Goal: Task Accomplishment & Management: Use online tool/utility

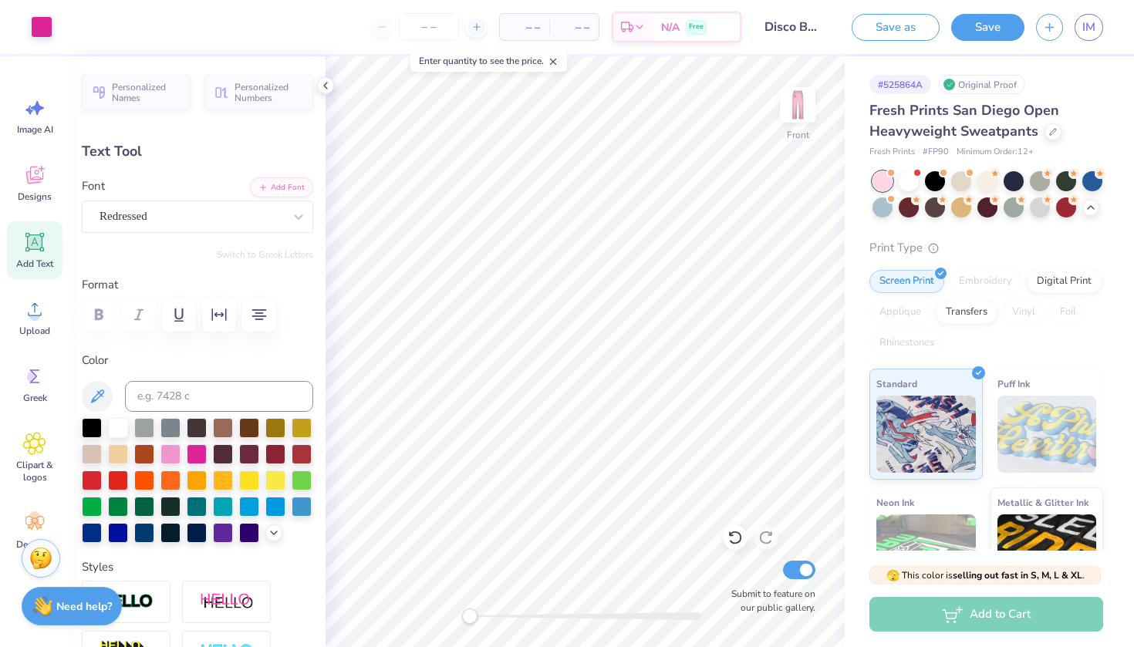
scroll to position [627, 0]
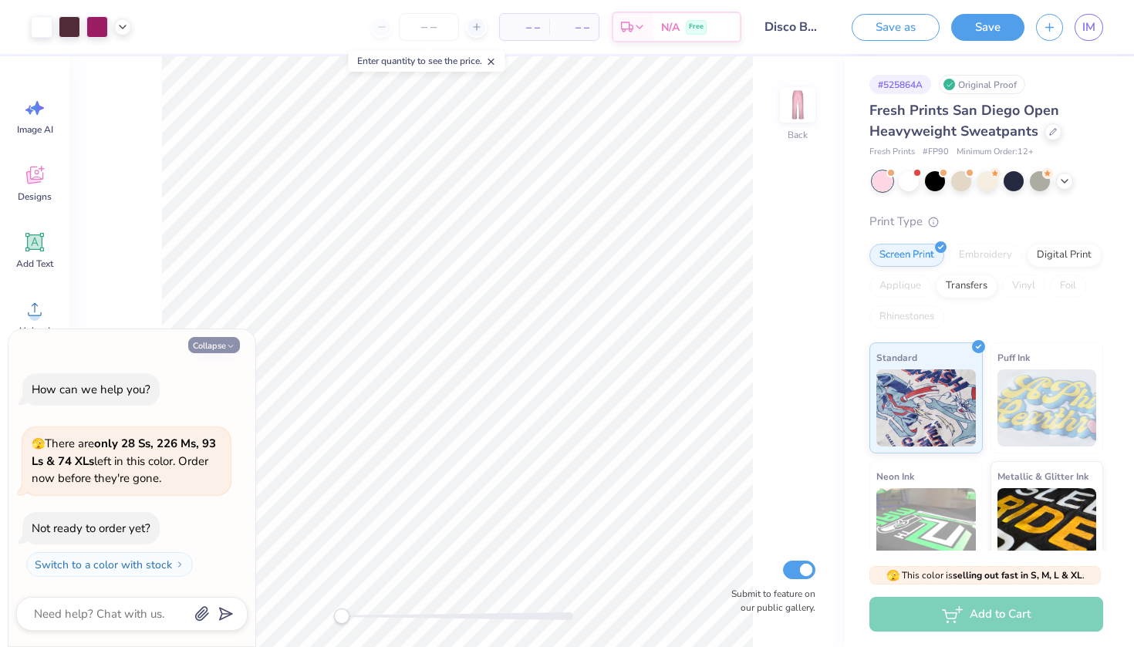
click at [228, 341] on button "Collapse" at bounding box center [214, 345] width 52 height 16
type textarea "x"
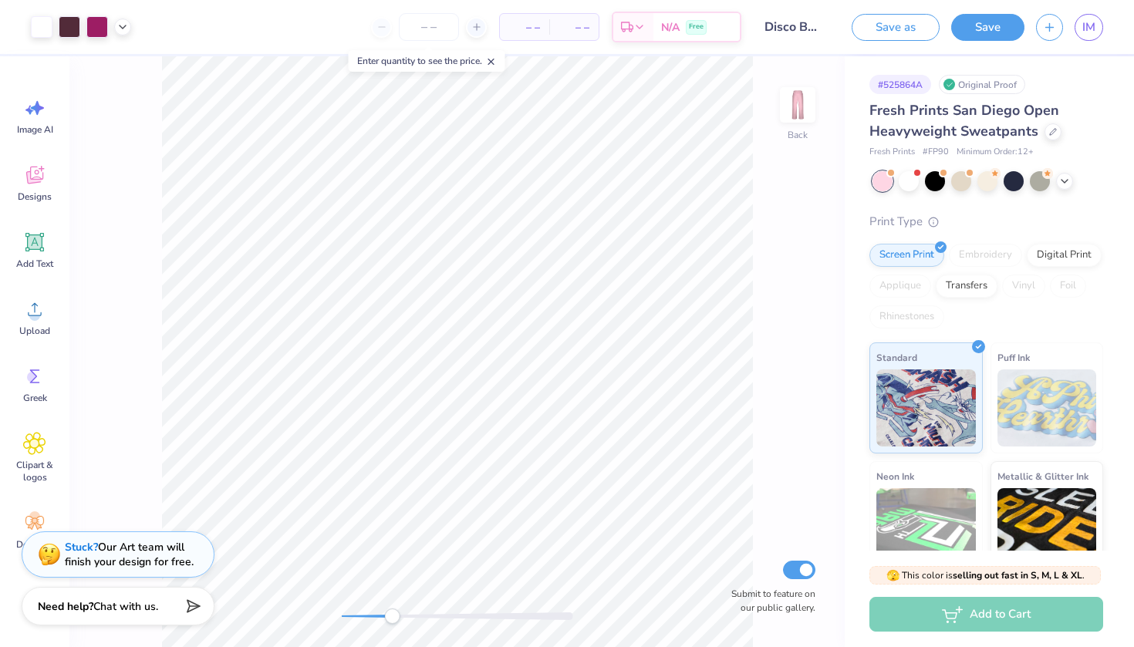
drag, startPoint x: 345, startPoint y: 614, endPoint x: 392, endPoint y: 622, distance: 47.7
click at [392, 622] on div "Accessibility label" at bounding box center [391, 616] width 15 height 15
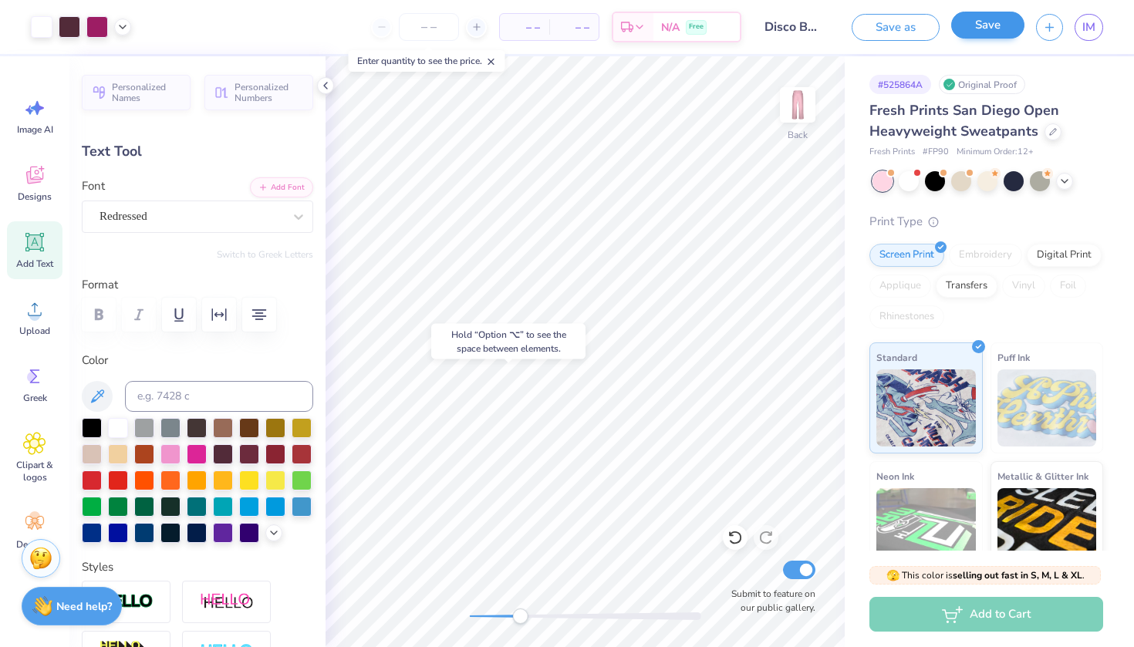
click at [984, 29] on button "Save" at bounding box center [987, 25] width 73 height 27
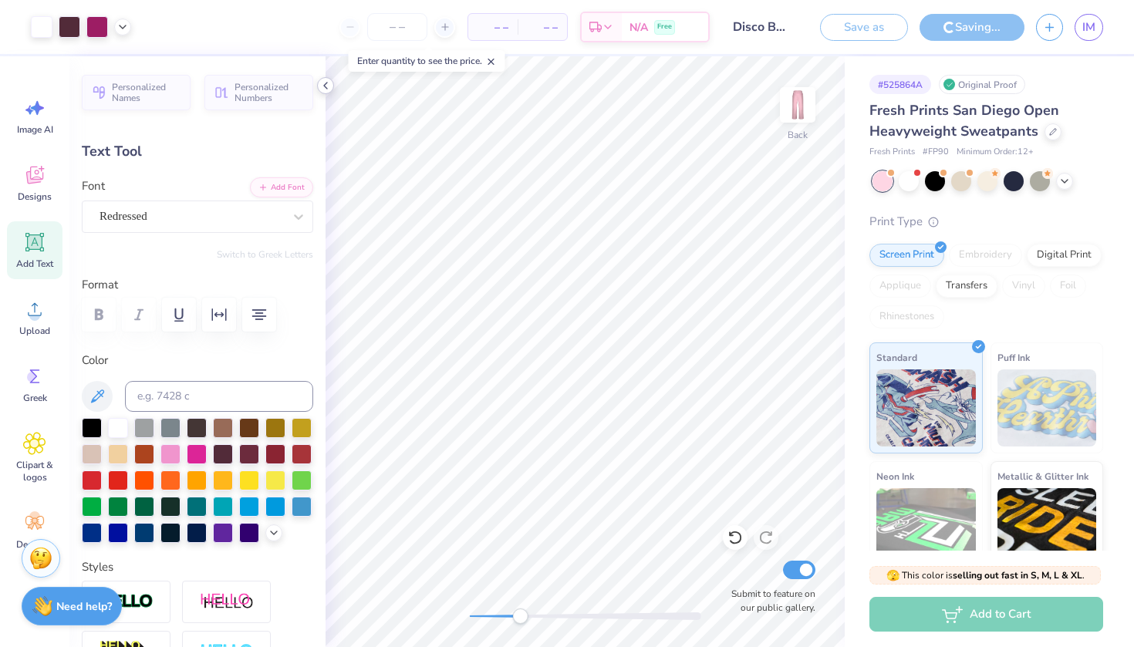
click at [329, 86] on icon at bounding box center [325, 85] width 12 height 12
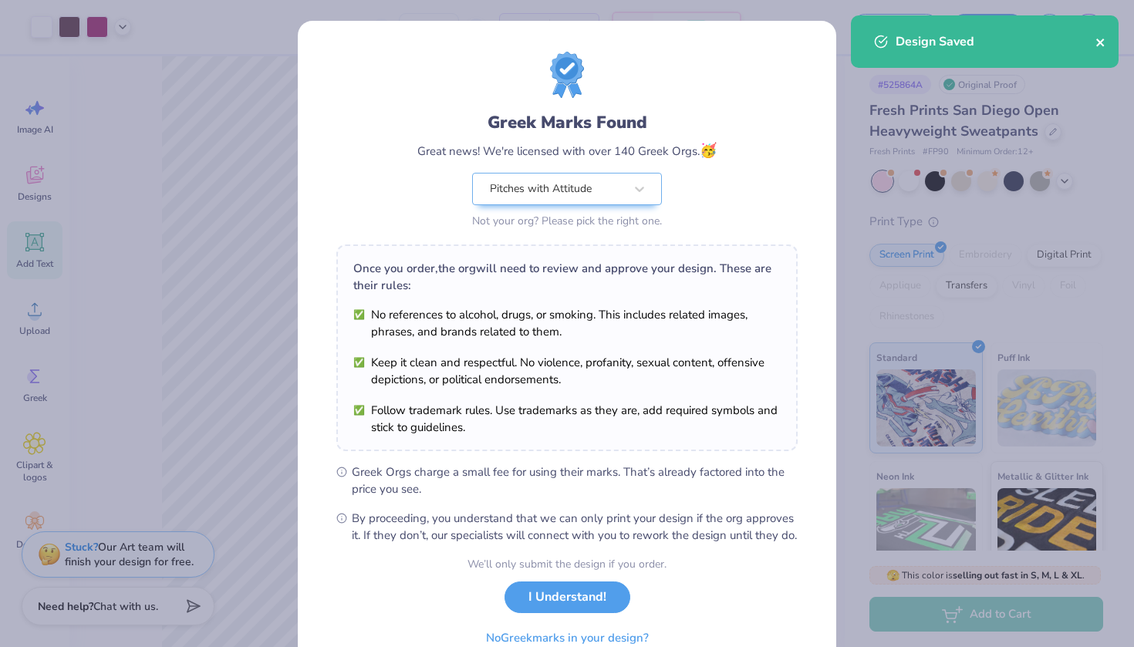
click at [1098, 45] on icon "close" at bounding box center [1100, 43] width 8 height 8
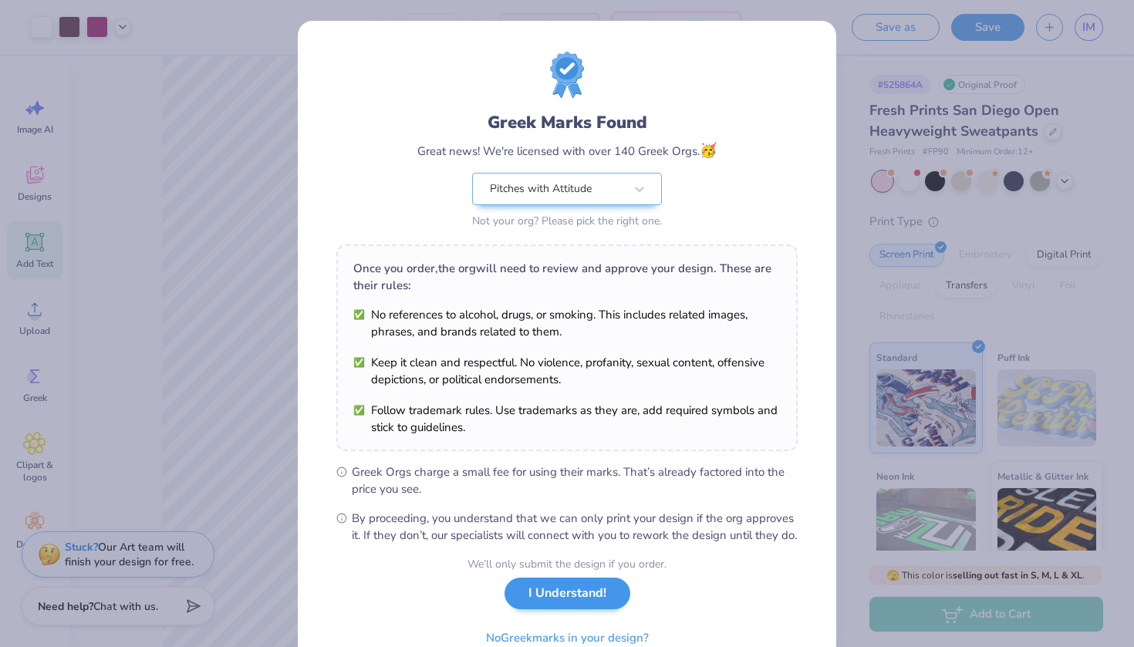
click at [517, 627] on div "We’ll only submit the design if you order. I Understand! No Greek marks in your…" at bounding box center [566, 604] width 199 height 97
click at [517, 609] on button "I Understand!" at bounding box center [567, 594] width 126 height 32
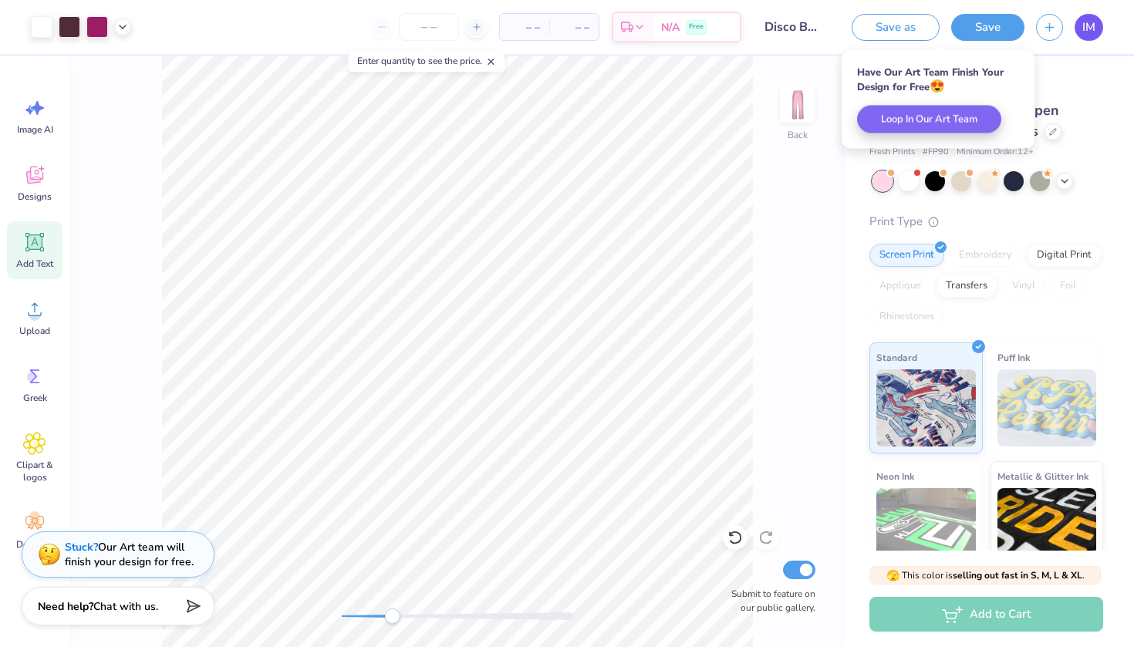
click at [1092, 25] on span "IM" at bounding box center [1088, 28] width 13 height 18
